Goal: Task Accomplishment & Management: Complete application form

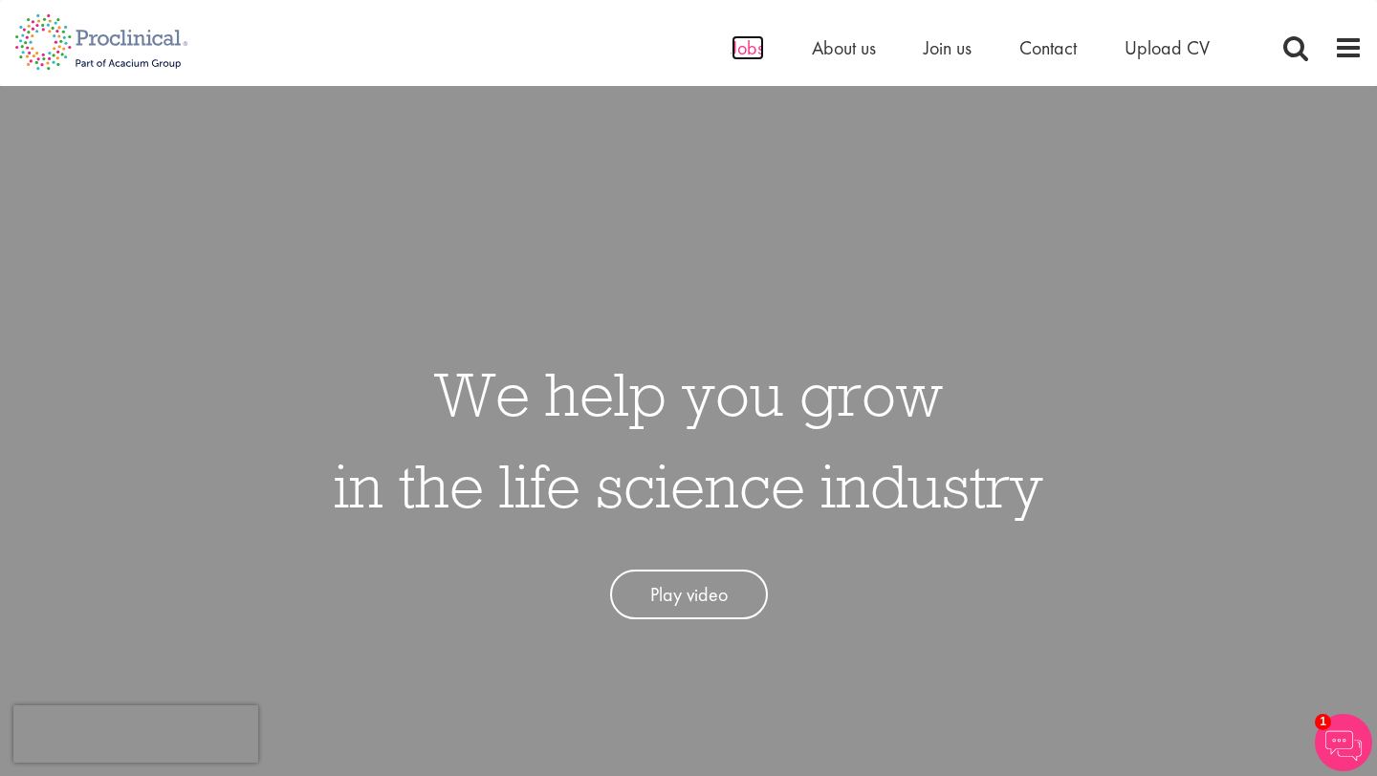
click at [740, 41] on span "Jobs" at bounding box center [747, 47] width 33 height 25
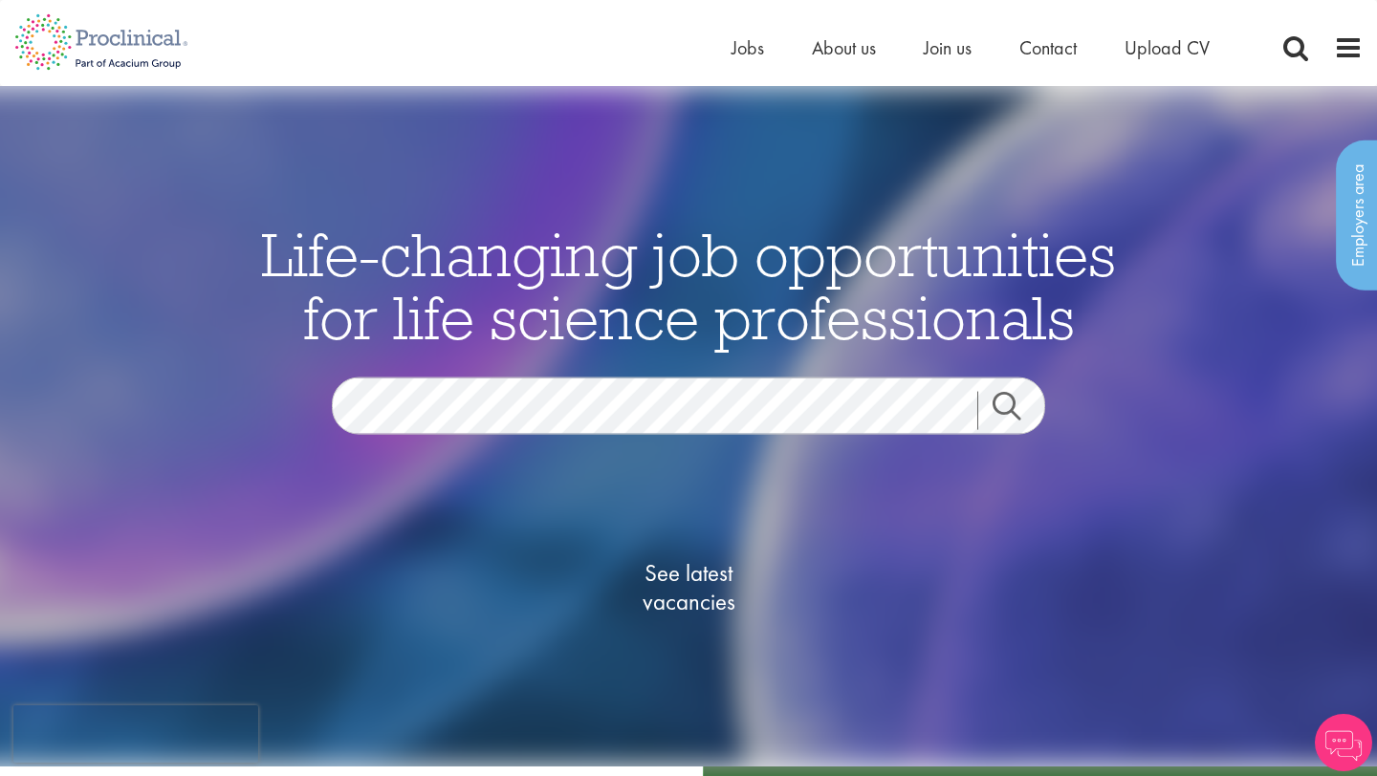
click at [561, 524] on div "See latest vacancies" at bounding box center [688, 590] width 927 height 217
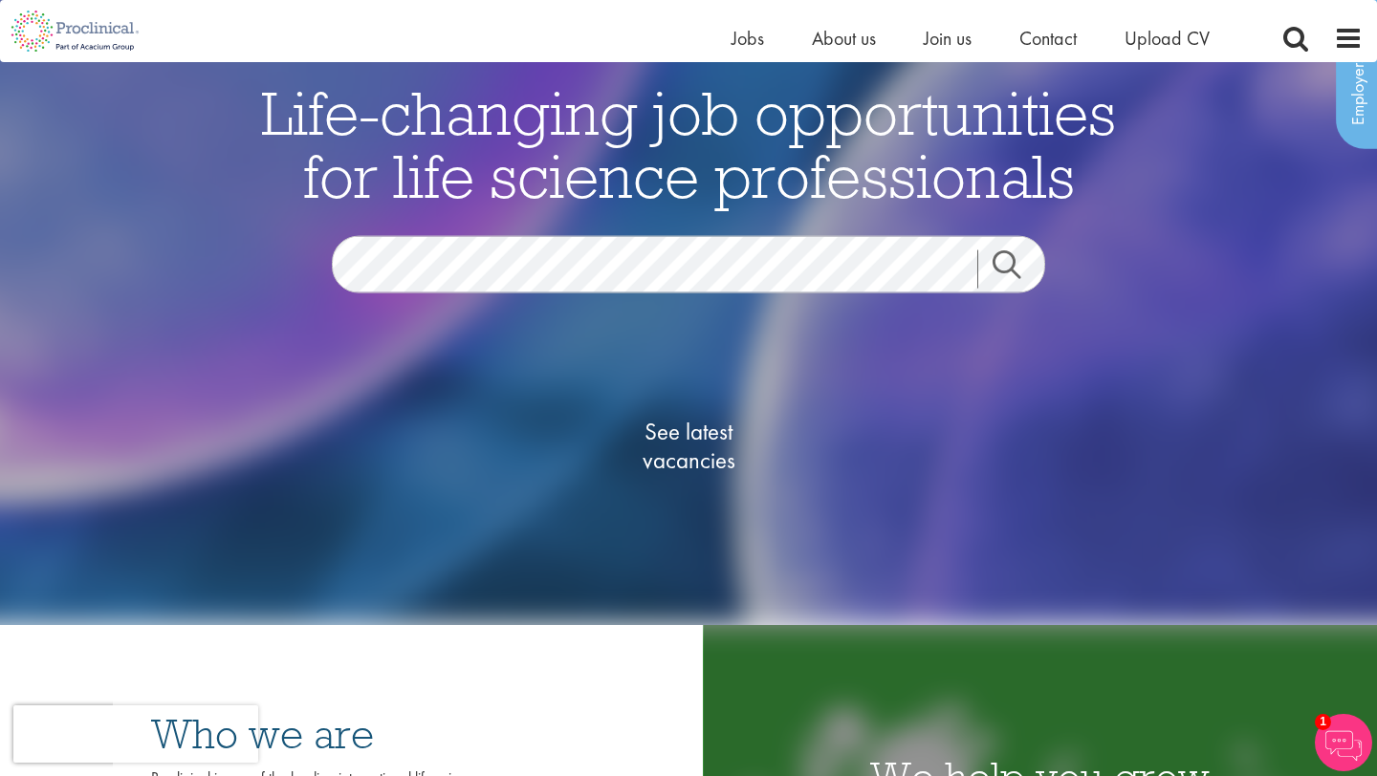
scroll to position [115, 0]
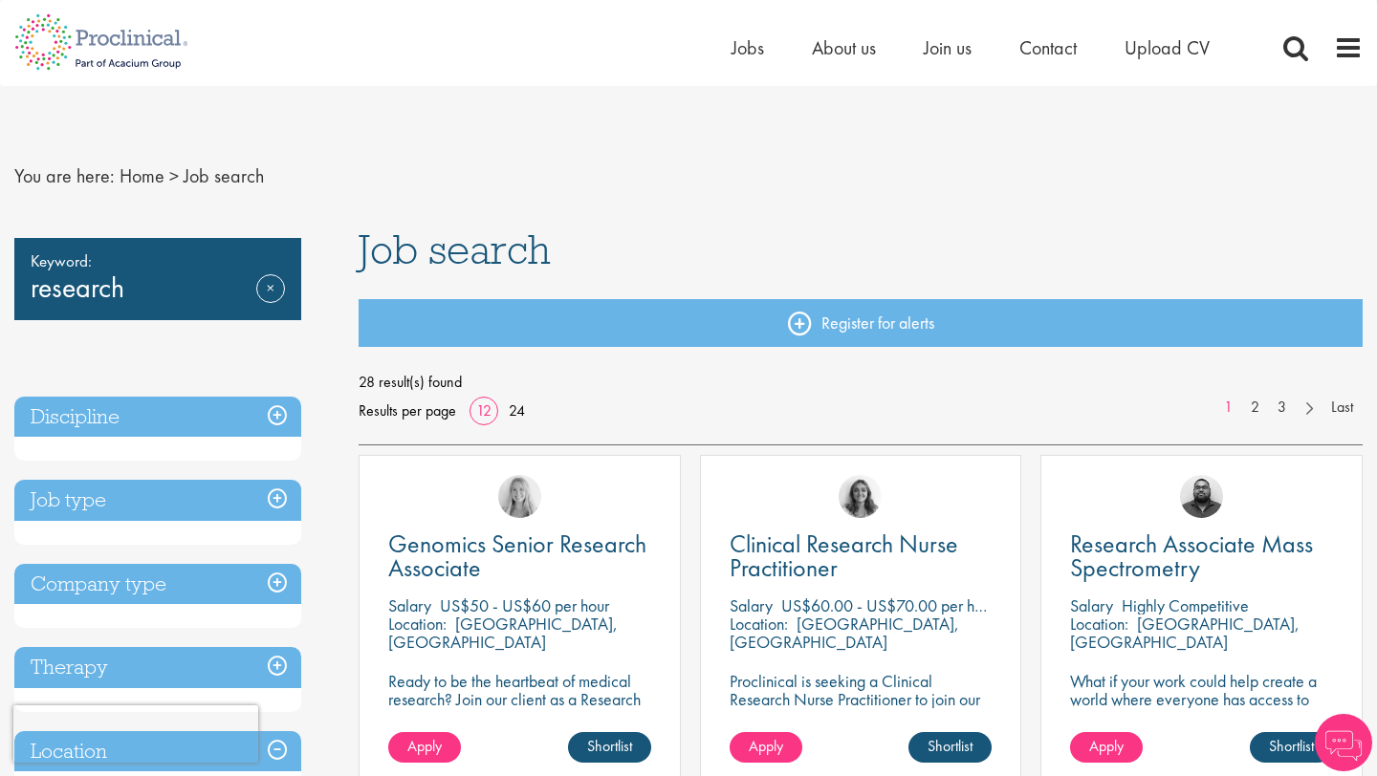
click at [909, 393] on span "28 result(s) found" at bounding box center [860, 382] width 1004 height 29
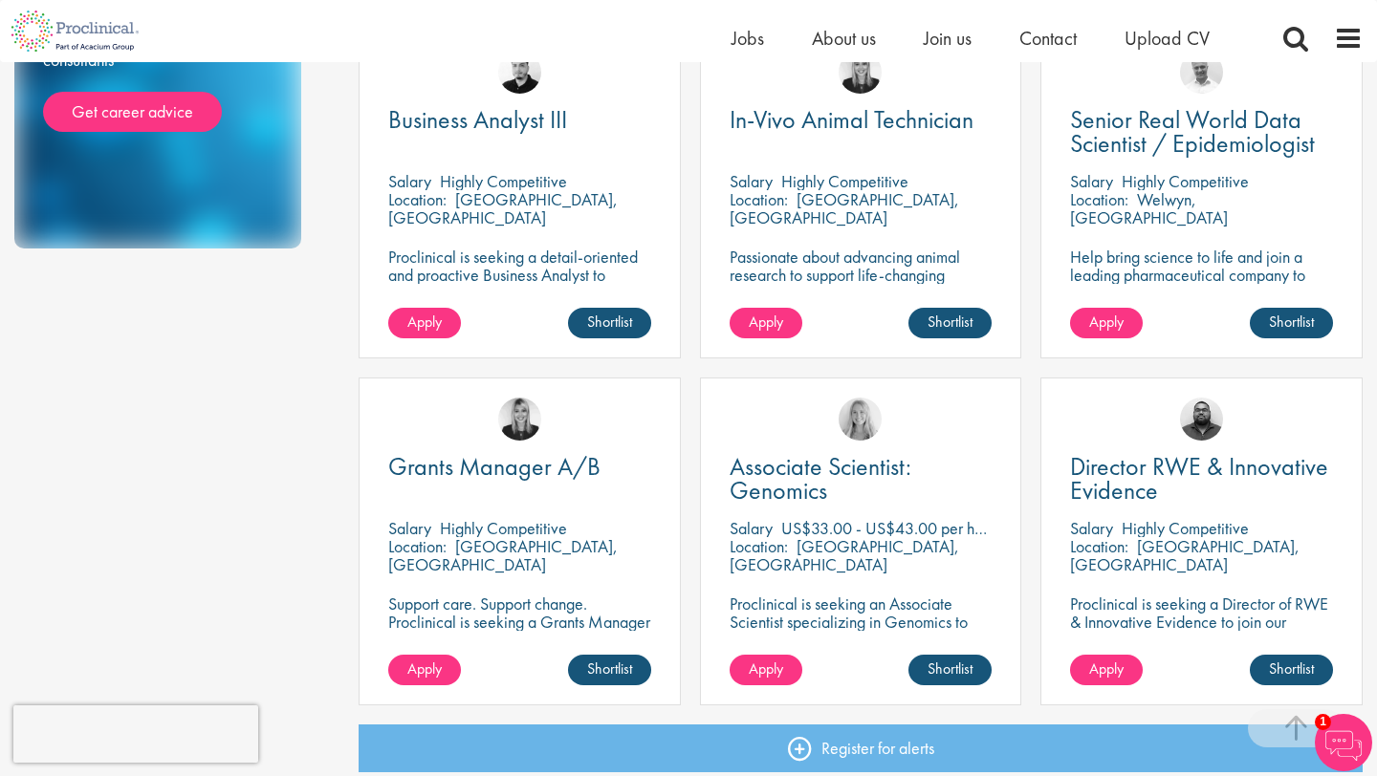
scroll to position [1094, 0]
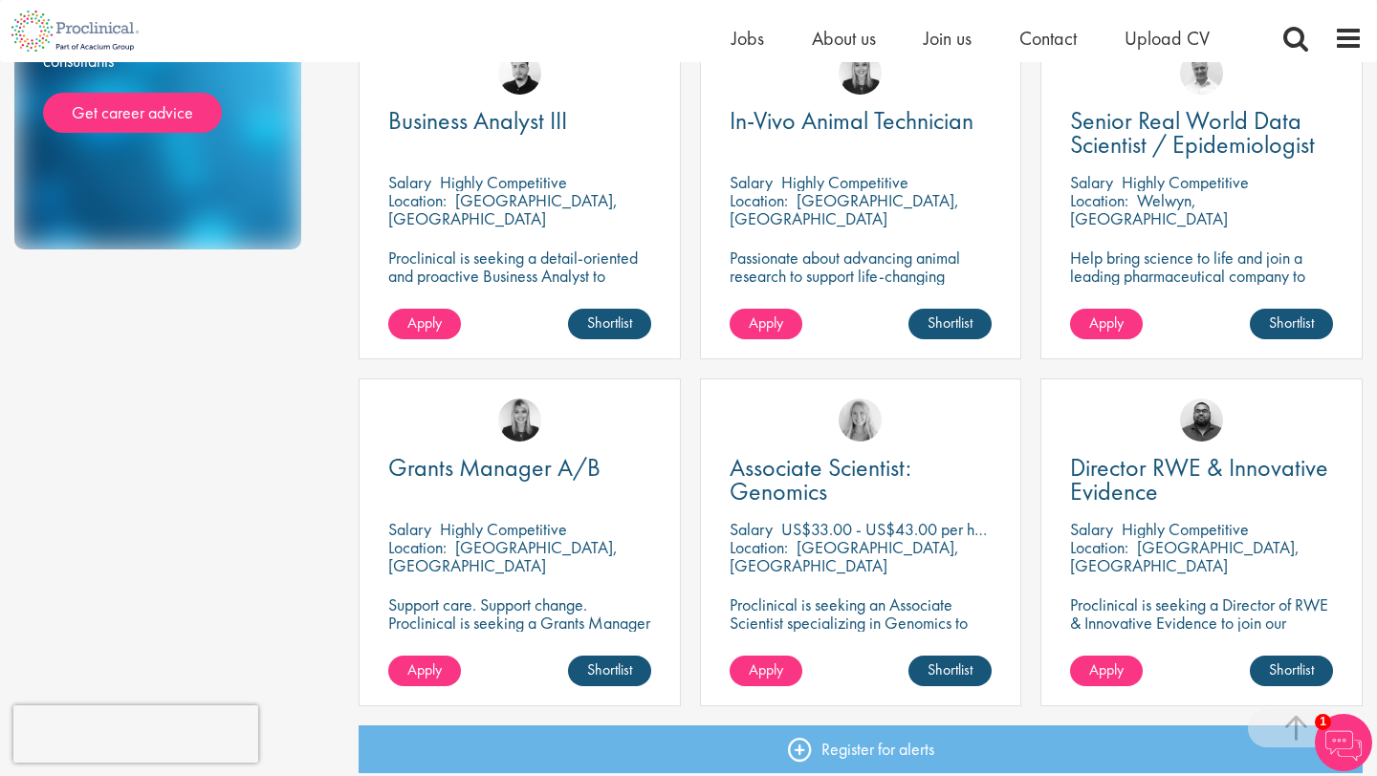
click at [1339, 413] on div "Ashley Bennett" at bounding box center [1201, 411] width 320 height 65
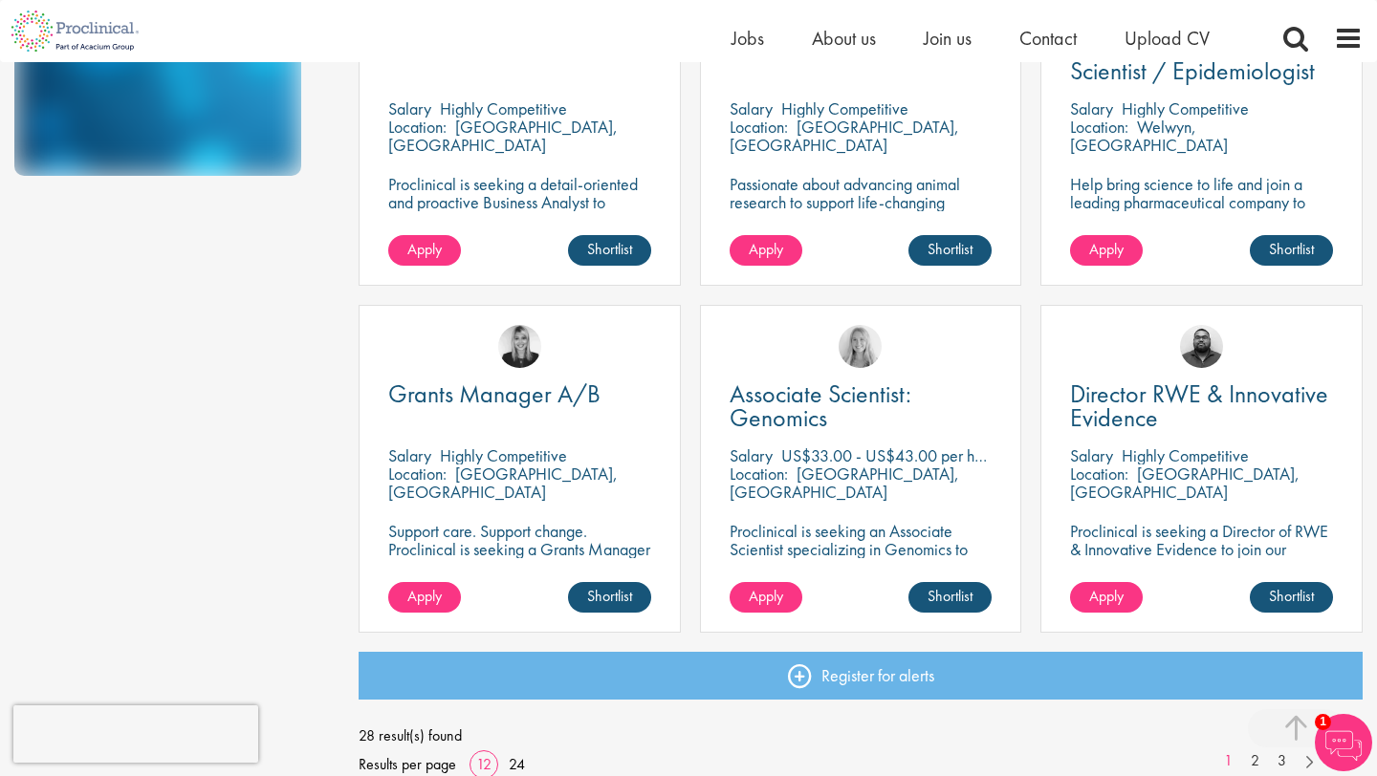
scroll to position [1164, 0]
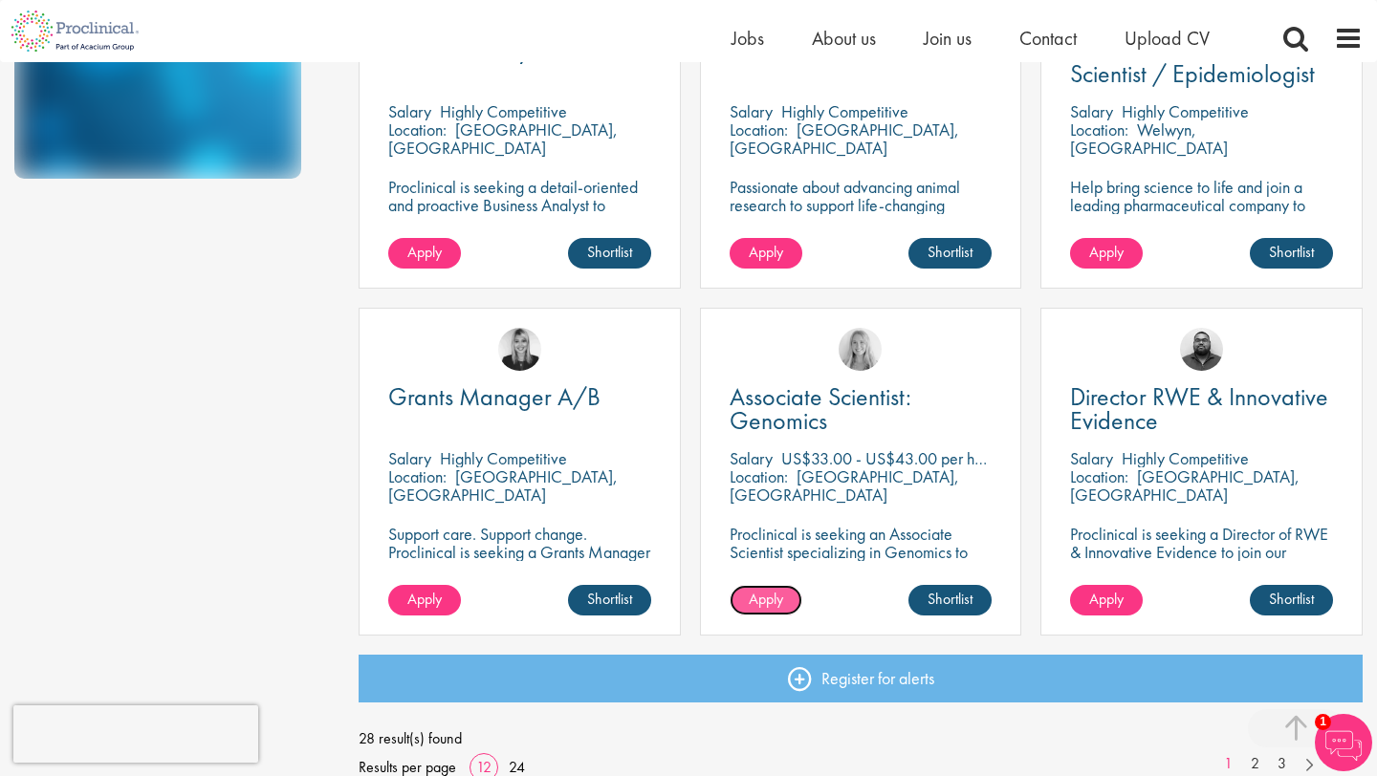
click at [748, 606] on span "Apply" at bounding box center [765, 599] width 34 height 20
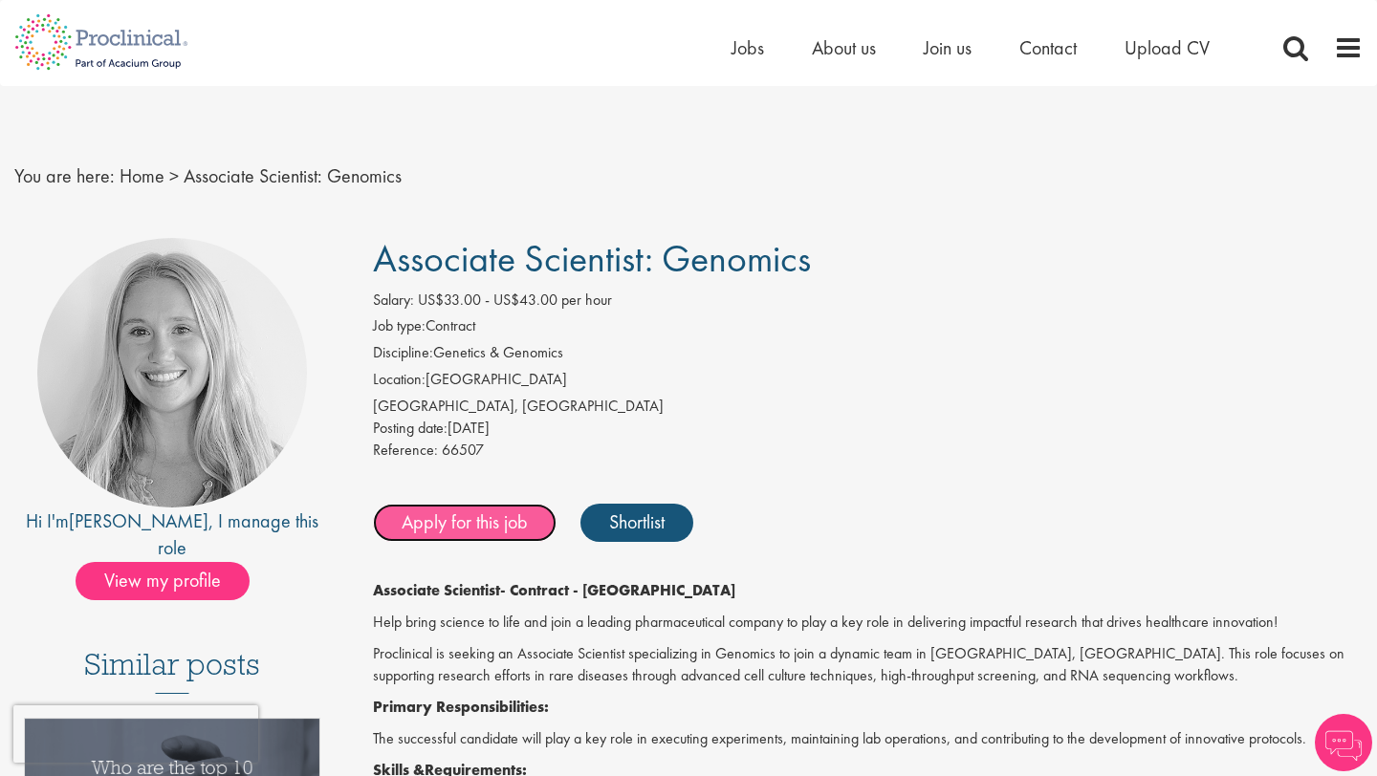
click at [504, 516] on link "Apply for this job" at bounding box center [465, 523] width 184 height 38
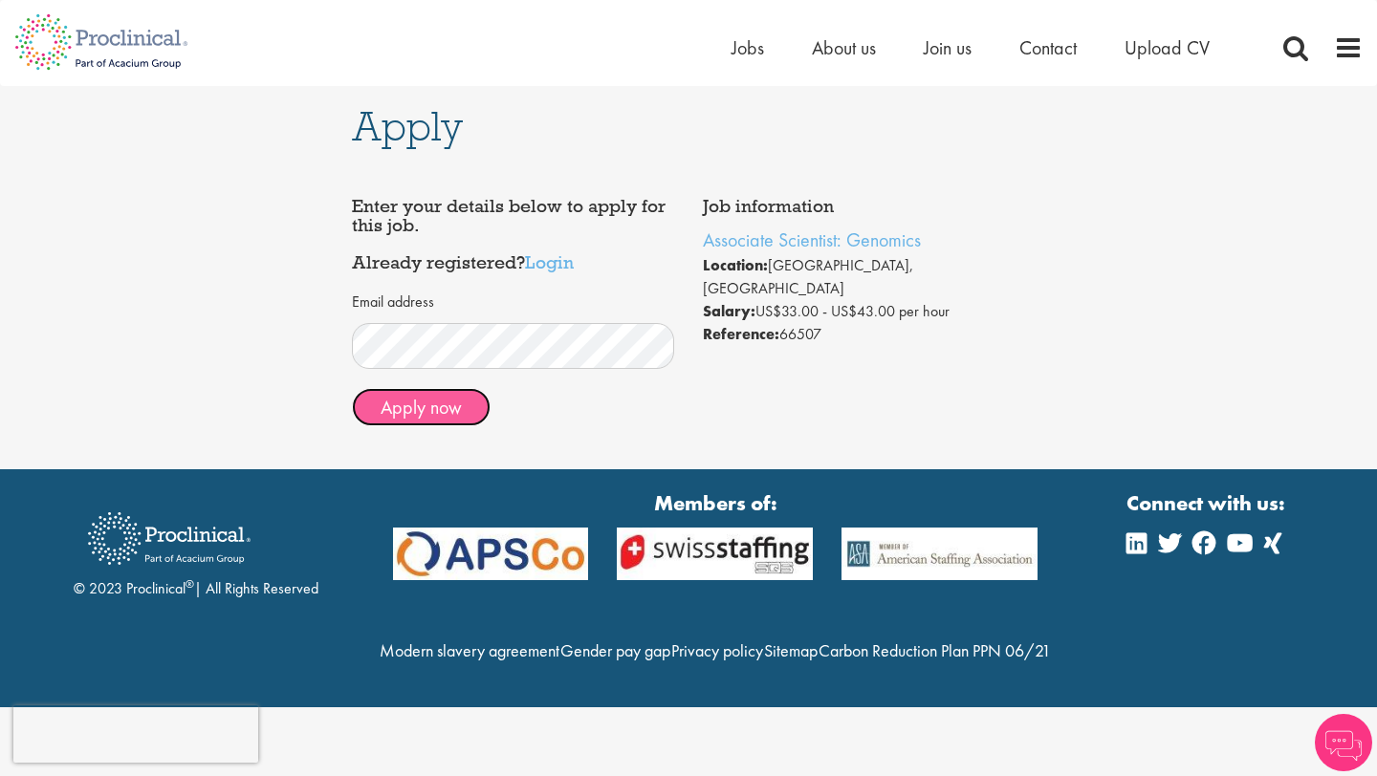
click at [452, 407] on button "Apply now" at bounding box center [421, 407] width 139 height 38
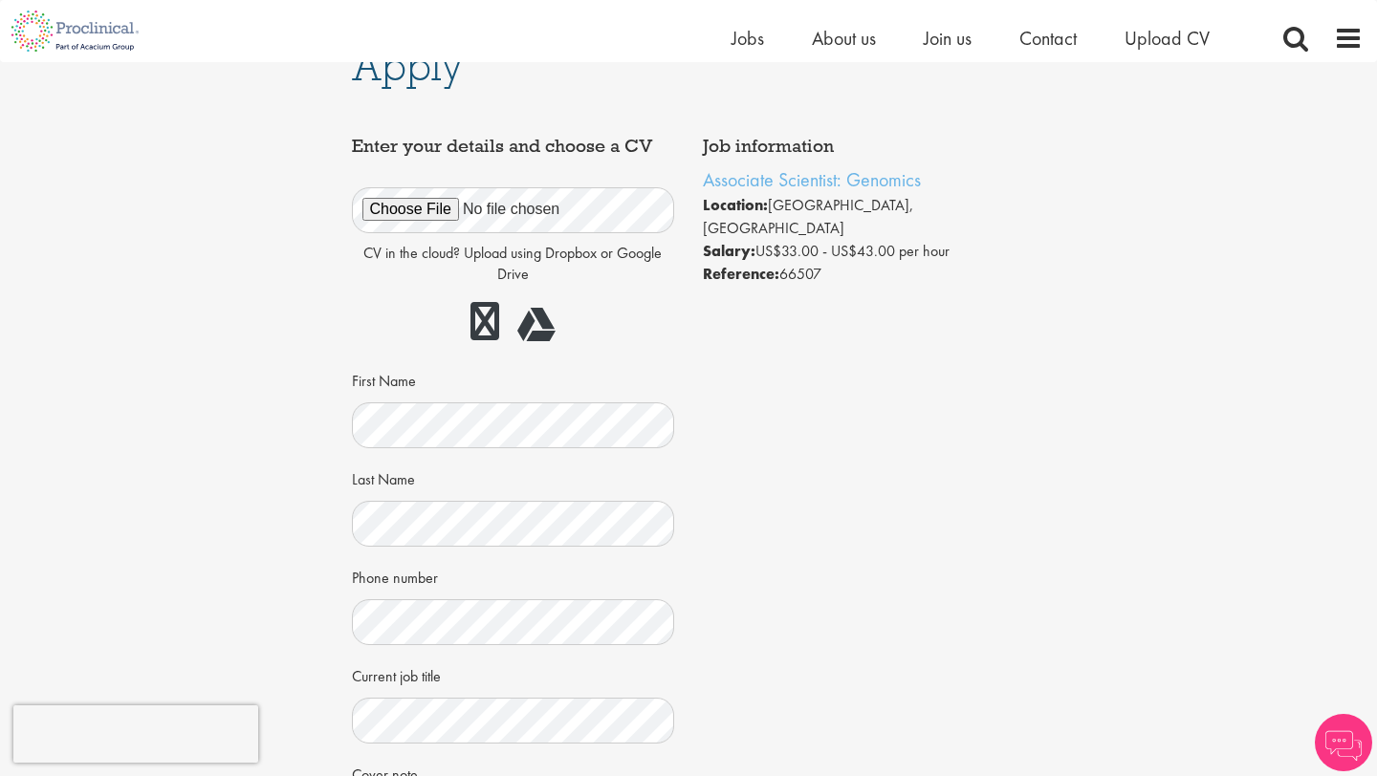
scroll to position [38, 0]
click at [773, 497] on div "Job information Associate Scientist: Genomics Location: Cambridge, USA Salary: …" at bounding box center [688, 519] width 703 height 788
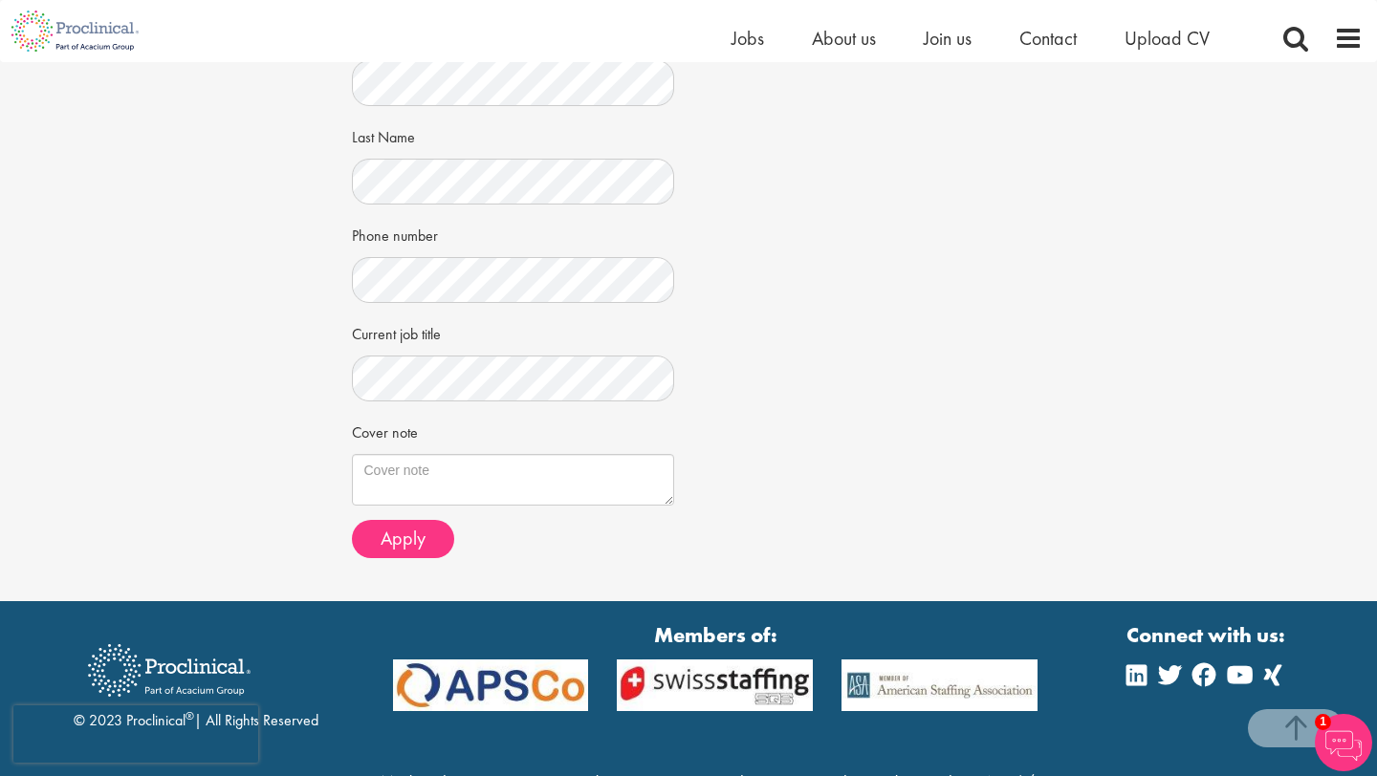
scroll to position [382, 0]
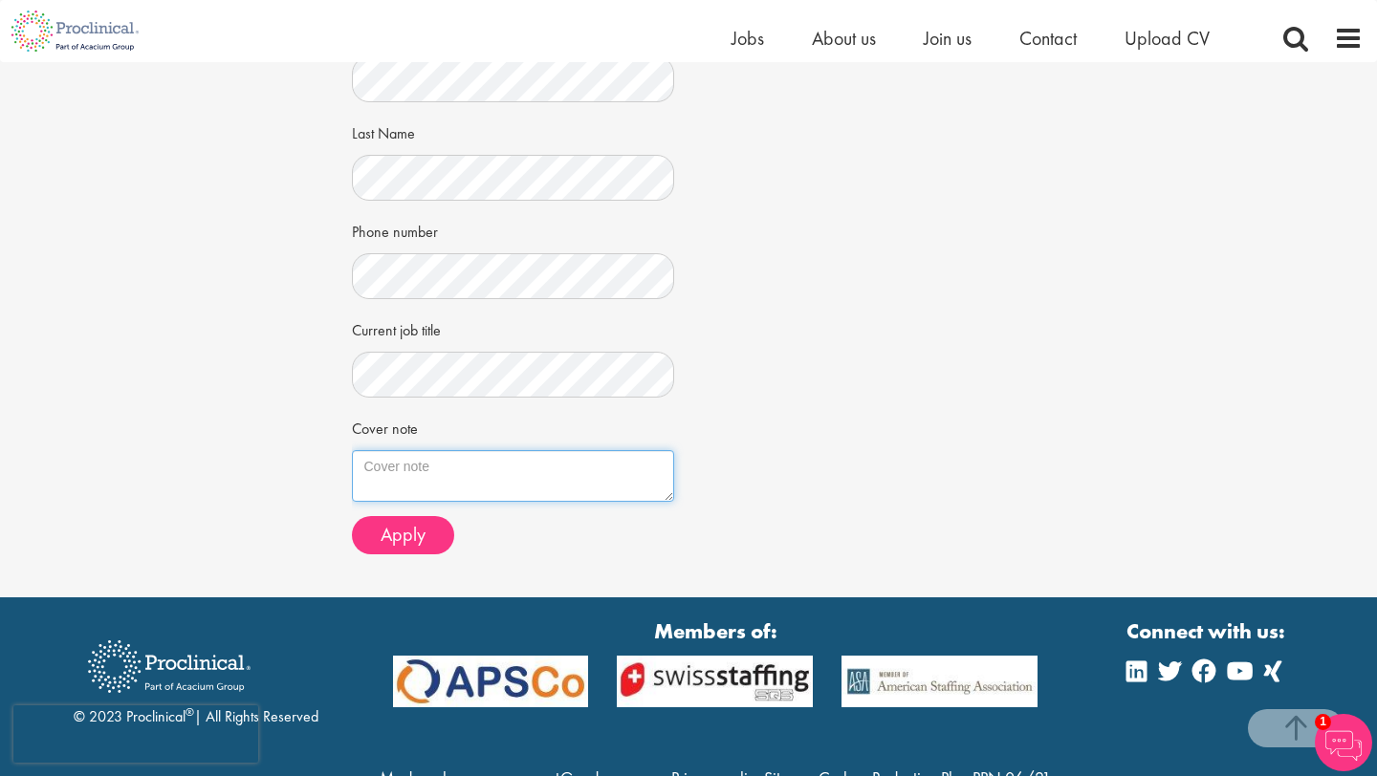
click at [456, 451] on textarea "Cover note" at bounding box center [513, 476] width 323 height 52
click at [432, 540] on button "Apply" at bounding box center [403, 535] width 102 height 38
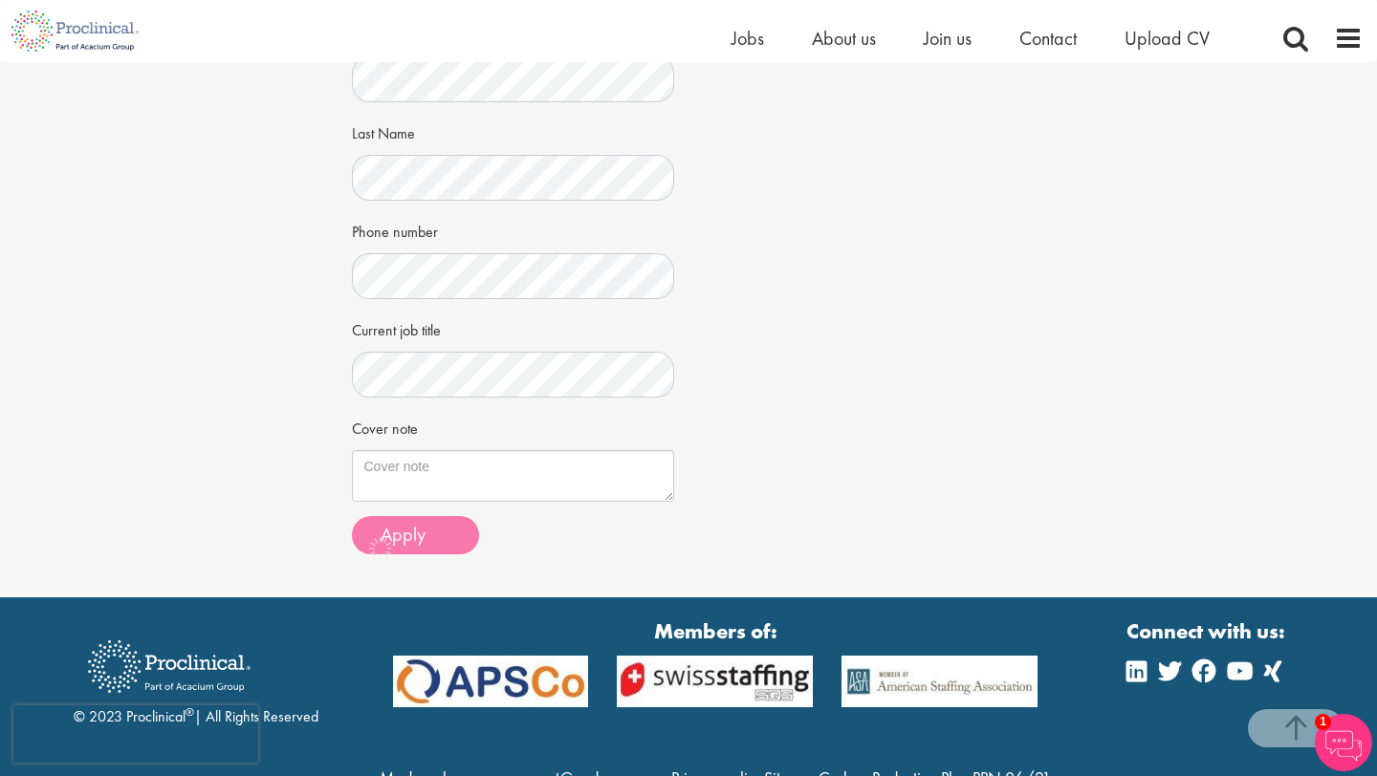
click at [751, 395] on div "Job information Associate Scientist: Genomics Location: Cambridge, USA Salary: …" at bounding box center [688, 175] width 703 height 788
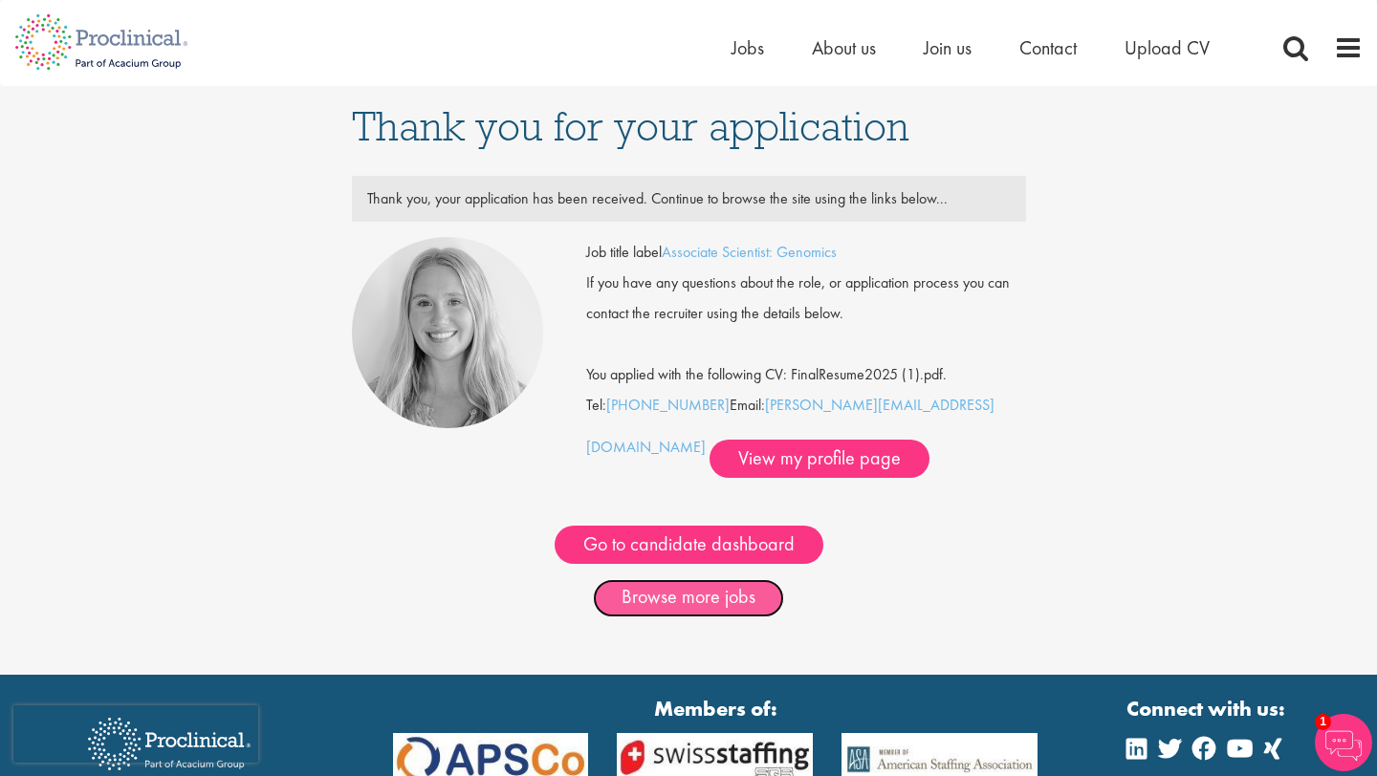
click at [650, 603] on link "Browse more jobs" at bounding box center [688, 598] width 191 height 38
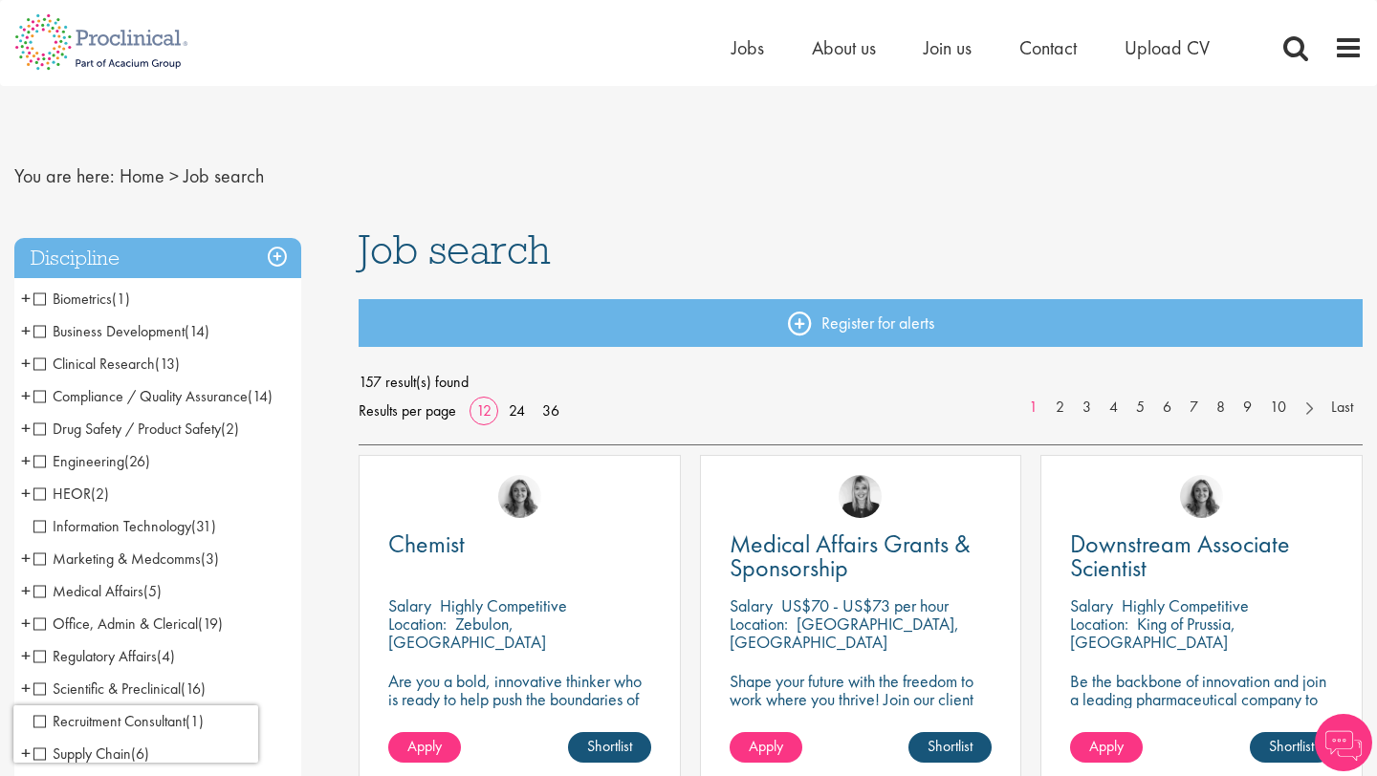
click at [1126, 235] on h1 "Job search" at bounding box center [860, 249] width 1004 height 42
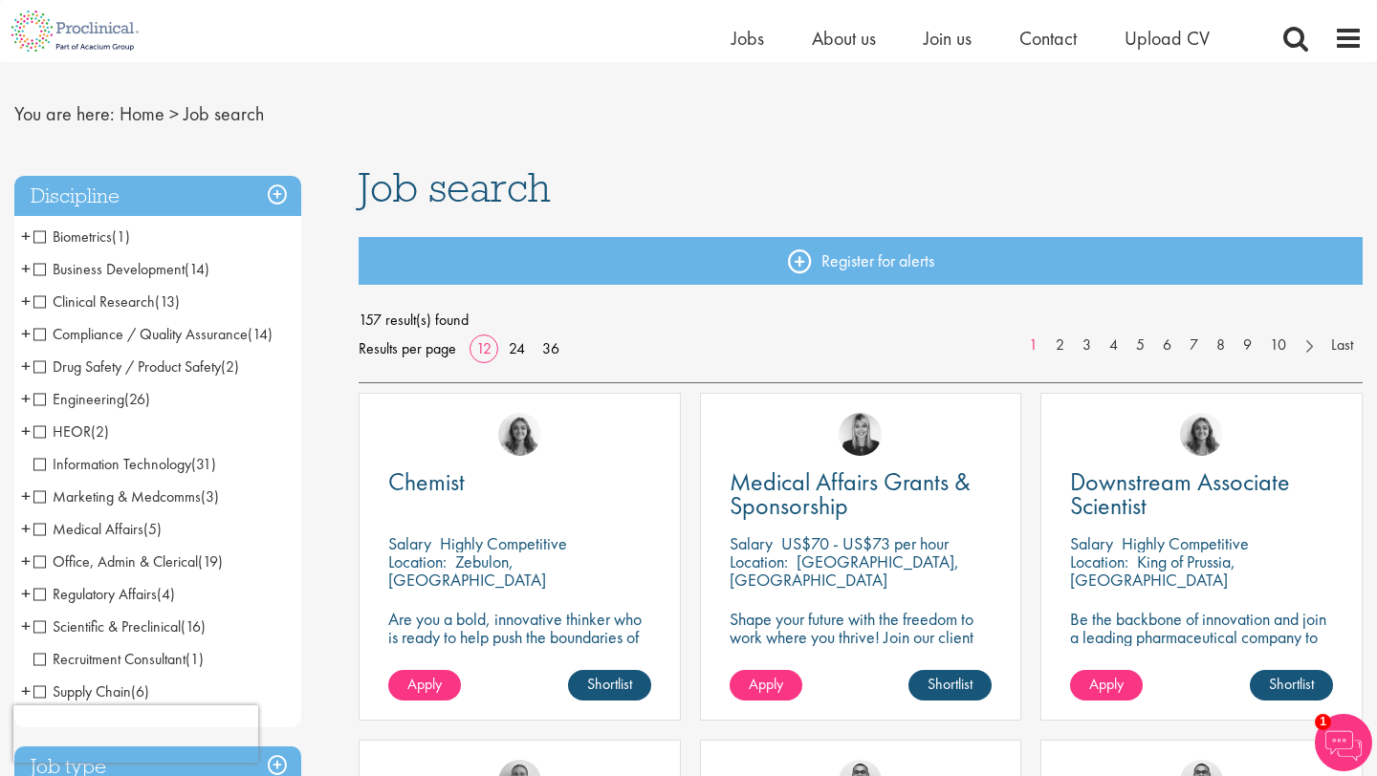
click at [284, 201] on h3 "Discipline" at bounding box center [157, 196] width 287 height 41
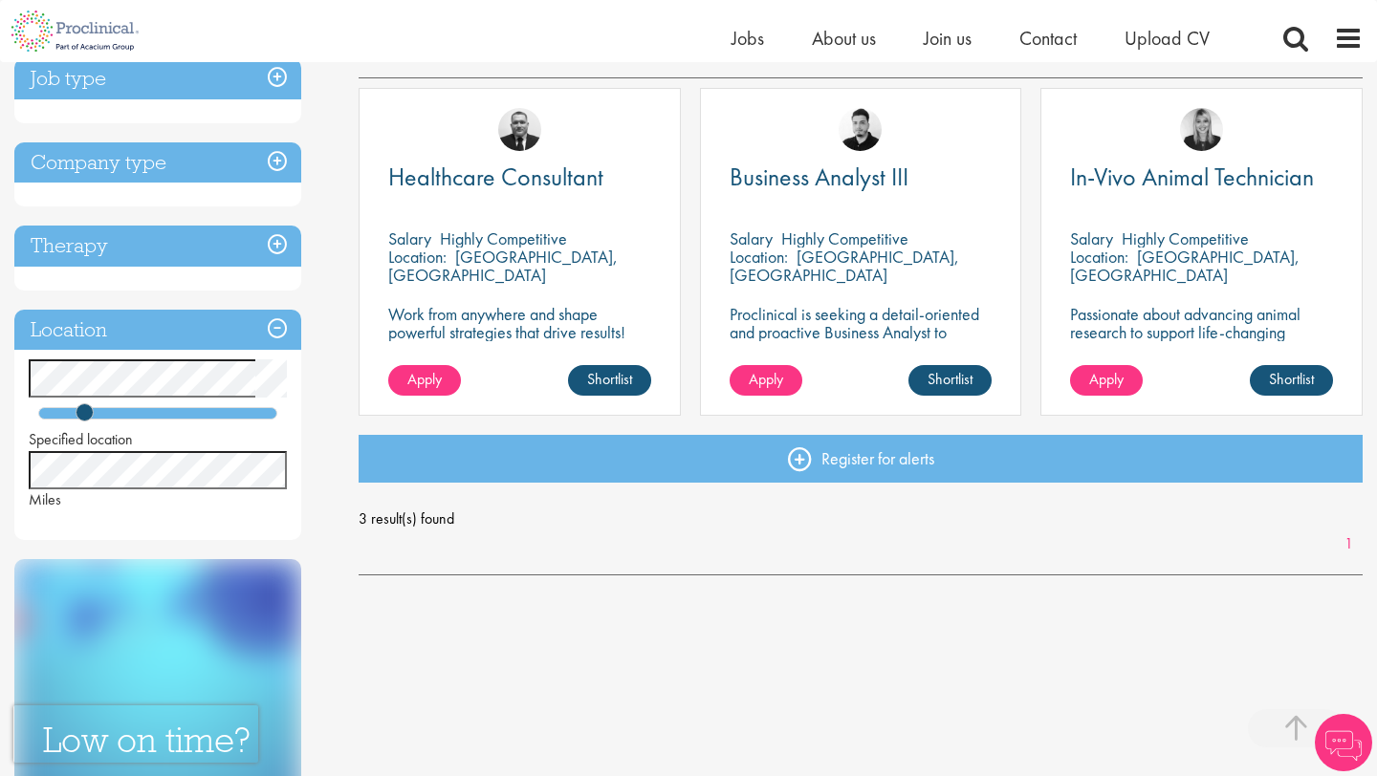
scroll to position [344, 0]
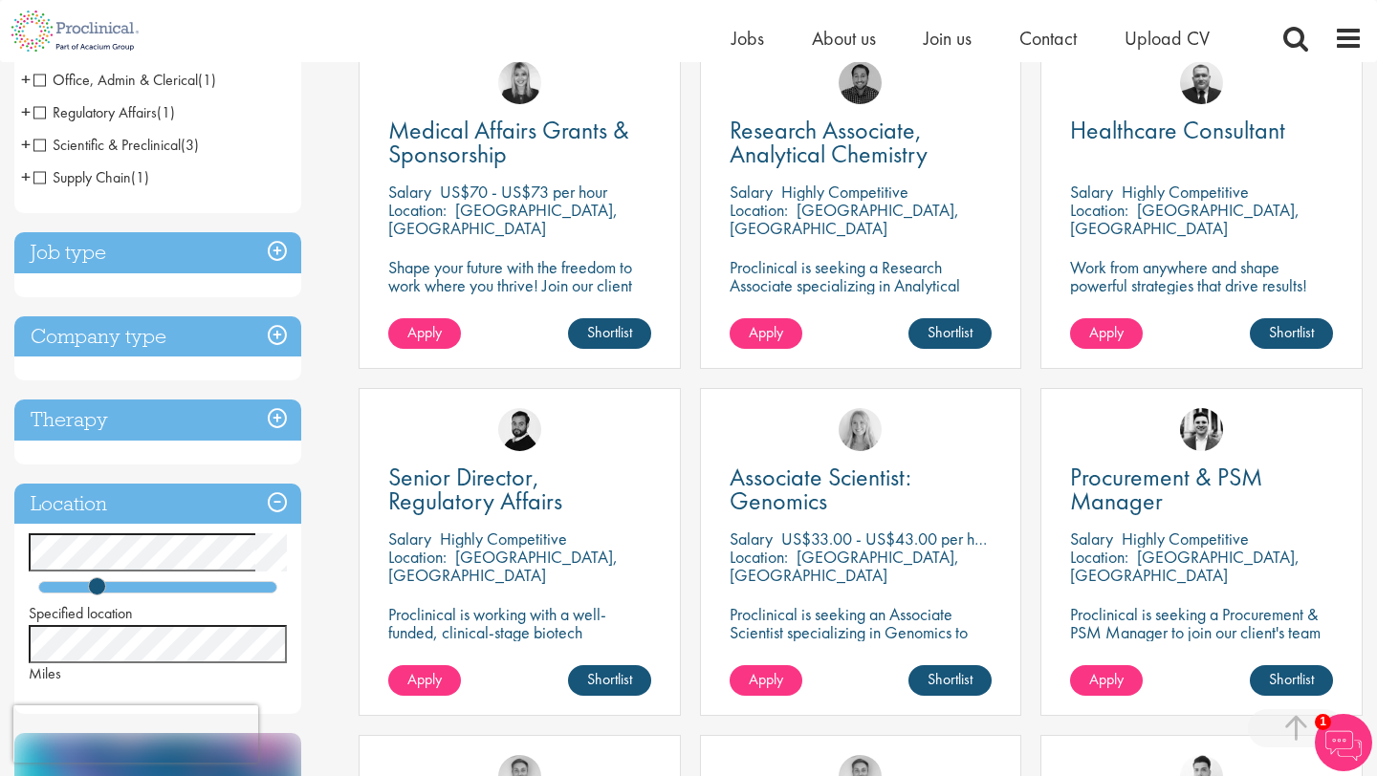
scroll to position [388, 0]
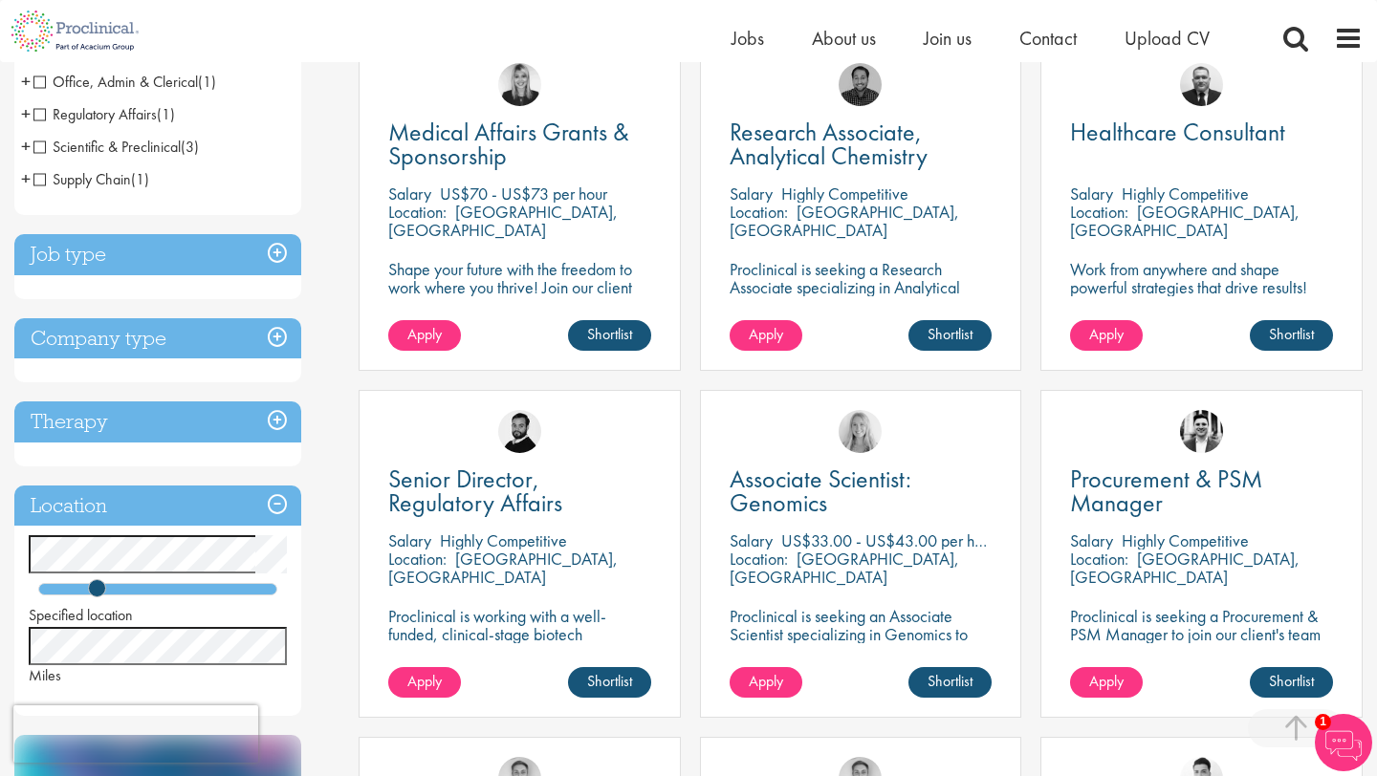
click at [1021, 172] on div "Research Associate, Analytical Chemistry Salary Highly Competitive Location: Ca…" at bounding box center [861, 207] width 322 height 328
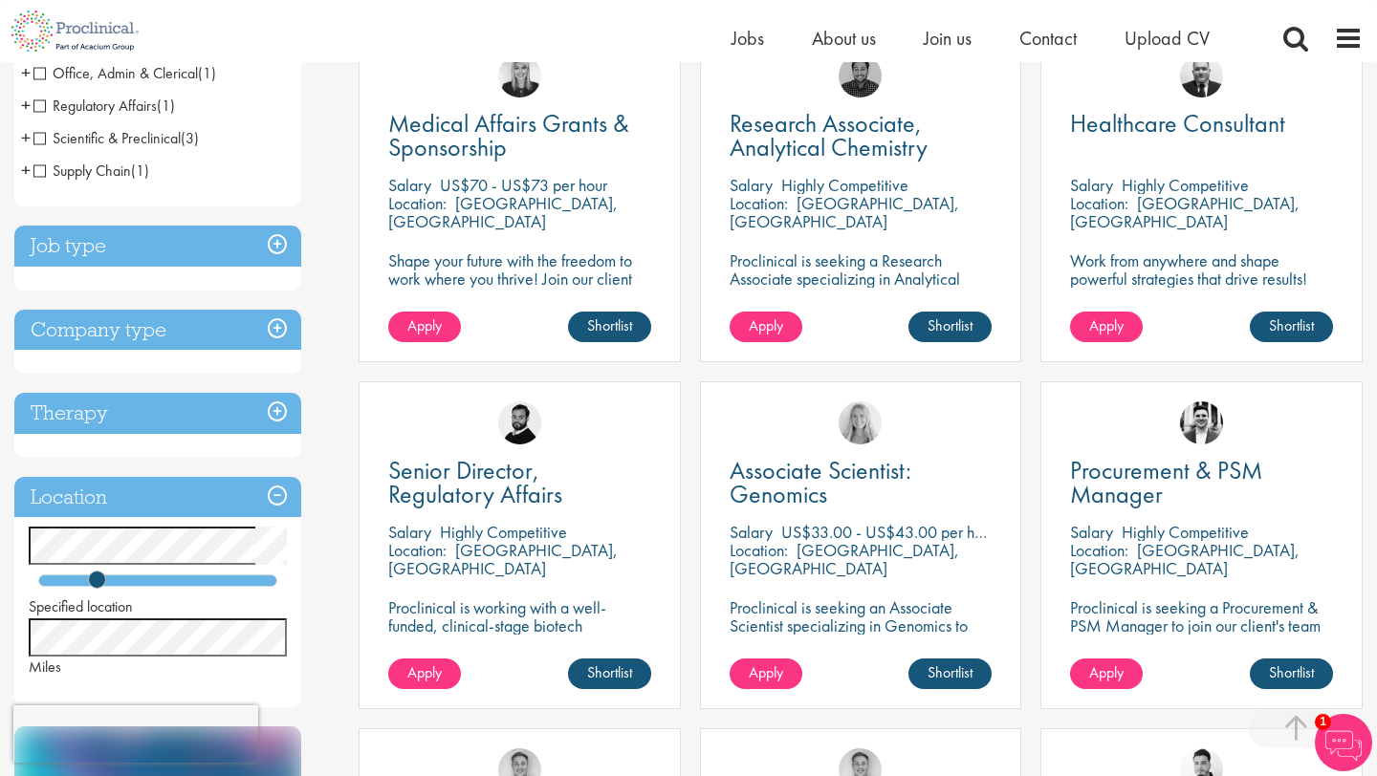
scroll to position [233, 0]
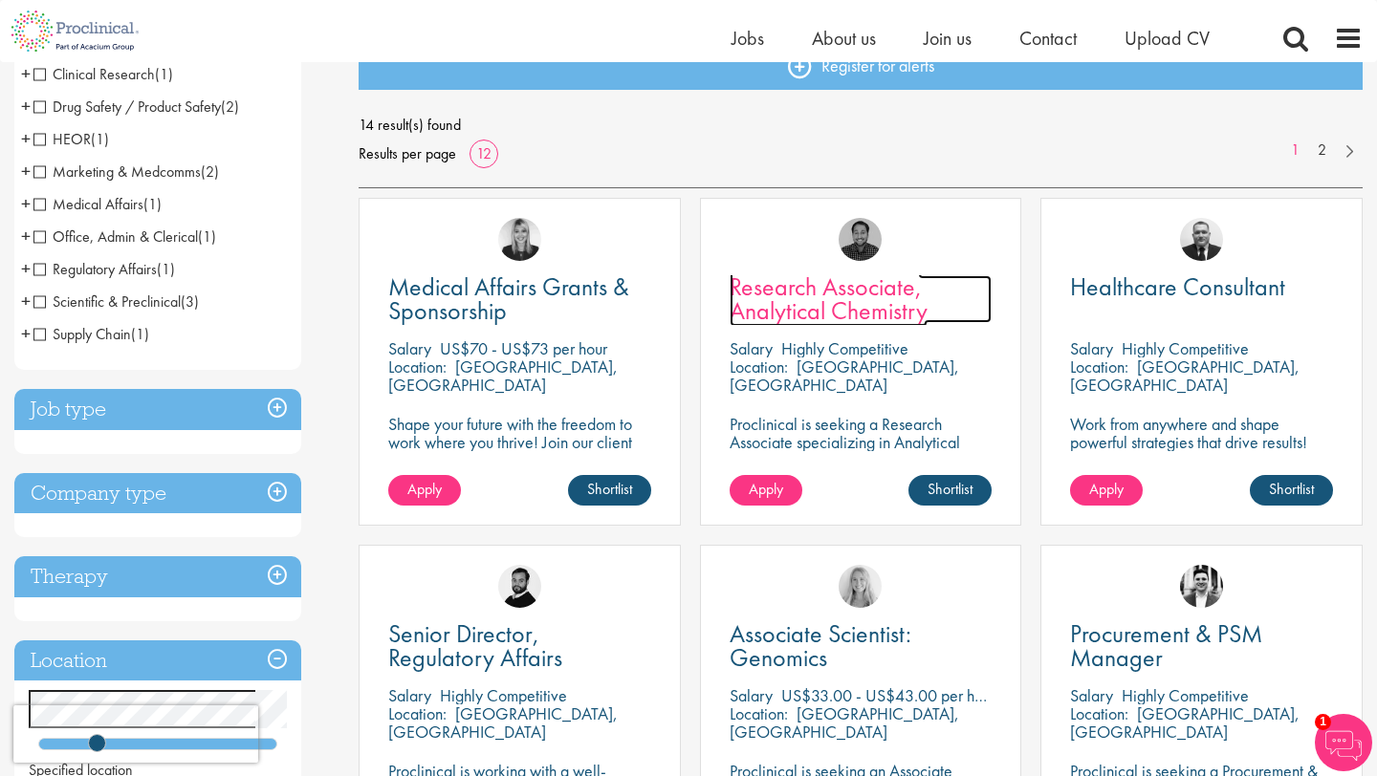
click at [755, 307] on span "Research Associate, Analytical Chemistry" at bounding box center [828, 299] width 198 height 56
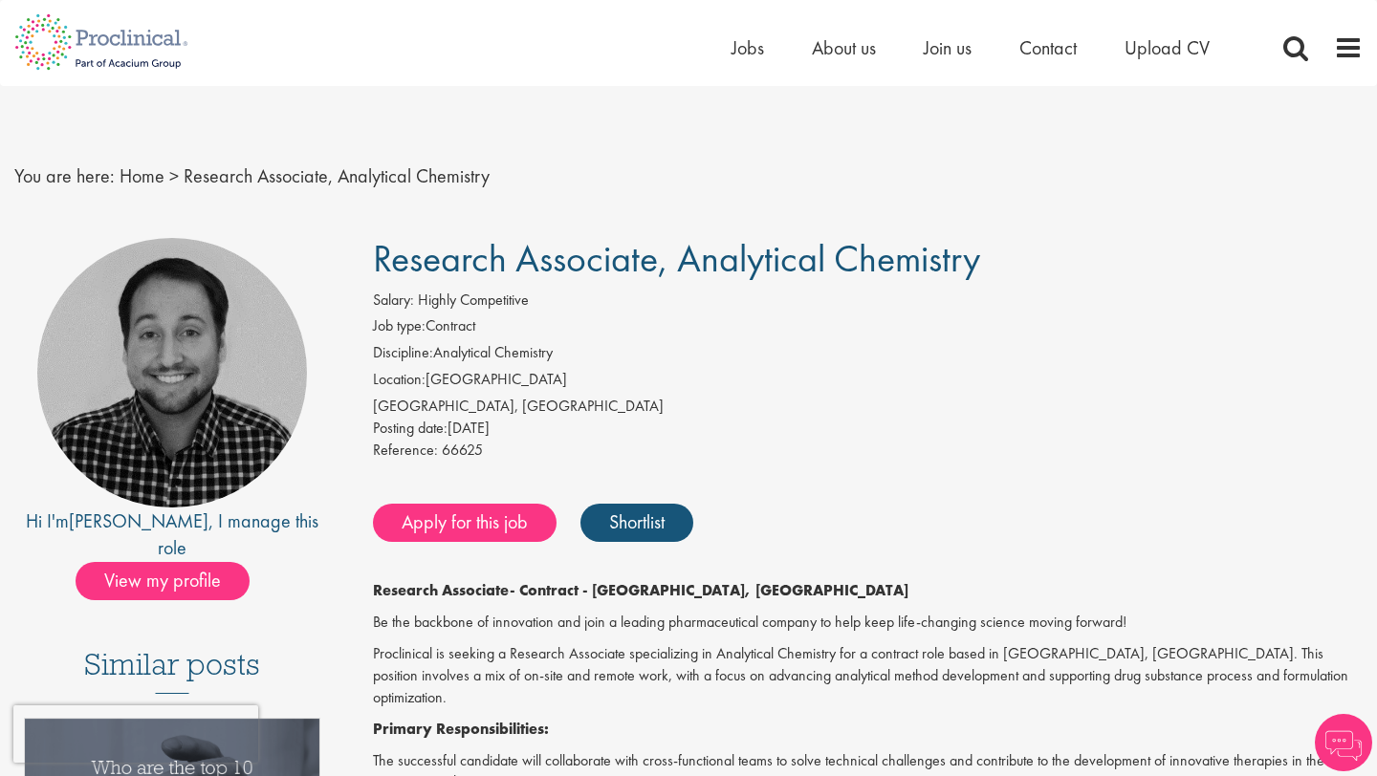
click at [822, 457] on div "Reference: 66625" at bounding box center [867, 453] width 989 height 27
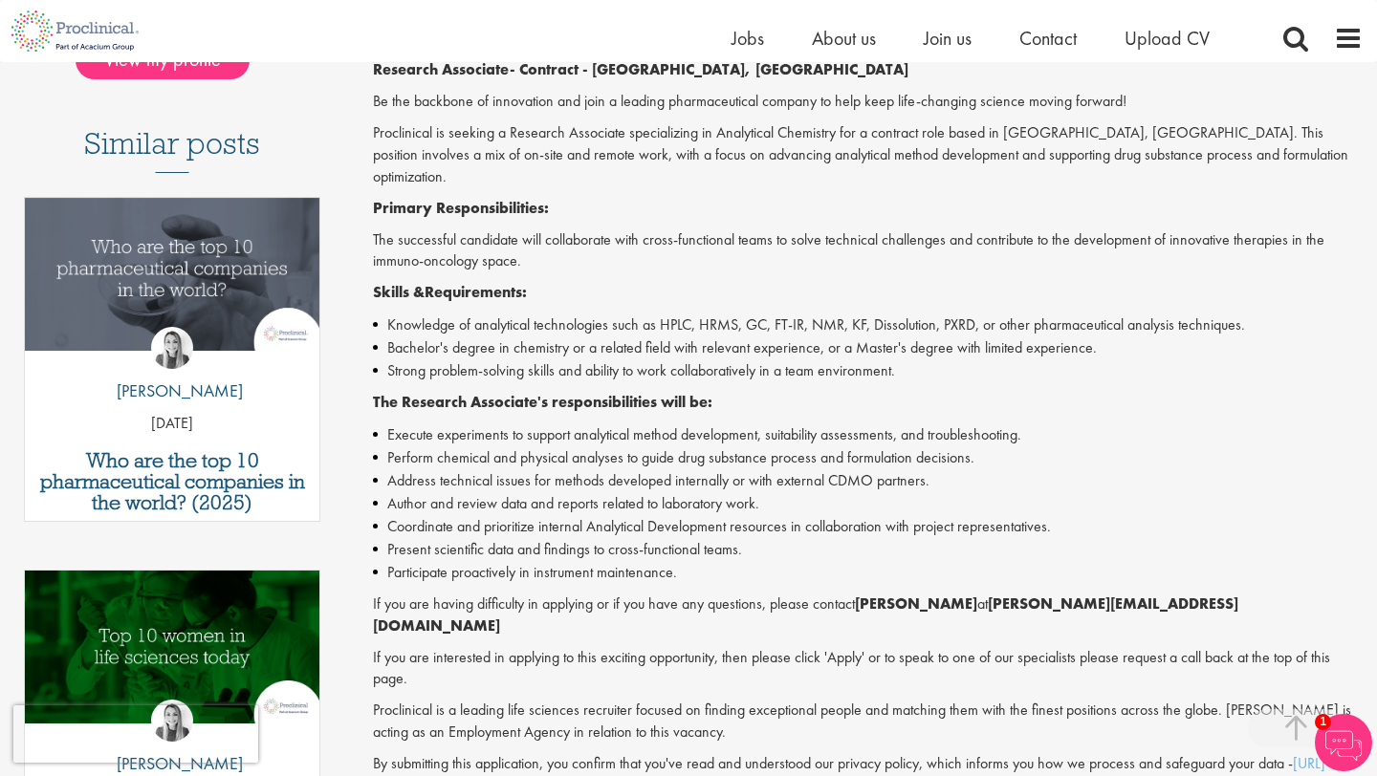
scroll to position [535, 0]
